Goal: Check status: Check status

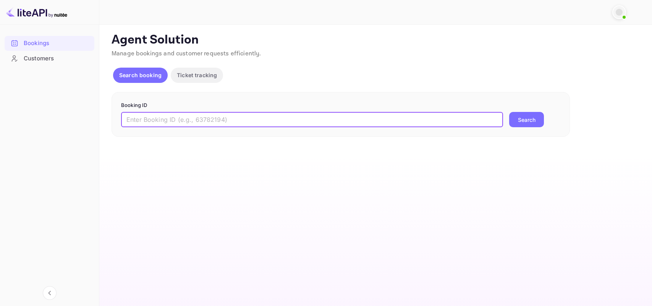
click at [193, 123] on input "text" at bounding box center [312, 119] width 382 height 15
paste input "5944780"
click at [534, 122] on button "Search" at bounding box center [526, 119] width 35 height 15
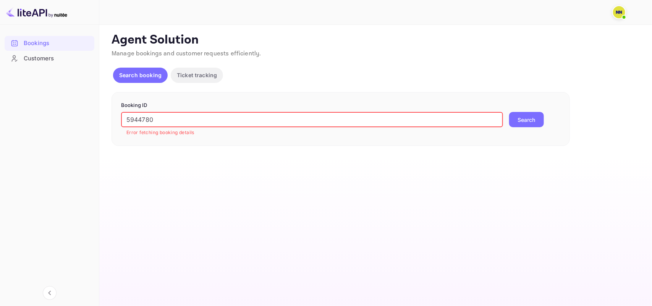
drag, startPoint x: 157, startPoint y: 122, endPoint x: 119, endPoint y: 117, distance: 38.5
click at [119, 115] on div "Booking ID 5944780 ​ Error fetching booking details Search" at bounding box center [340, 119] width 458 height 54
paste input "802"
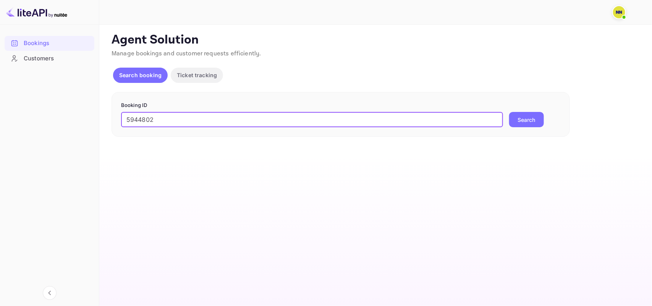
click at [529, 119] on button "Search" at bounding box center [526, 119] width 35 height 15
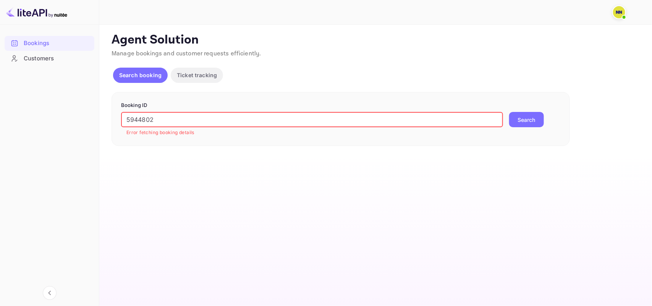
click at [124, 120] on input "5944802" at bounding box center [312, 119] width 382 height 15
drag, startPoint x: 161, startPoint y: 120, endPoint x: 109, endPoint y: 121, distance: 52.3
click at [109, 121] on div "Ticket Affiliate URL [URL][DOMAIN_NAME] Business partner name Nuitee Travel Cus…" at bounding box center [375, 88] width 534 height 113
paste input "28"
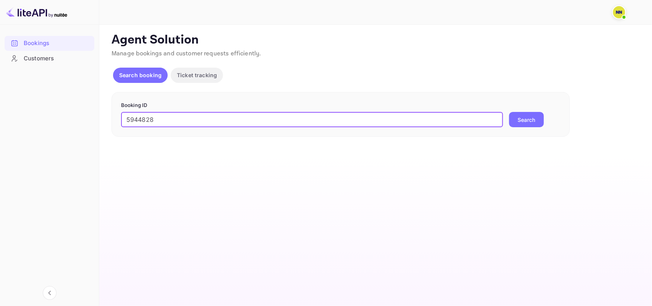
type input "5944828"
click at [520, 118] on button "Search" at bounding box center [526, 119] width 35 height 15
